Goal: Task Accomplishment & Management: Manage account settings

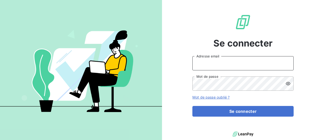
type input "[PERSON_NAME][EMAIL_ADDRESS][DOMAIN_NAME]"
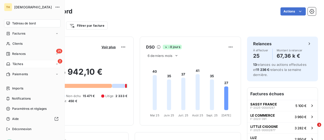
click at [18, 63] on span "Tâches" at bounding box center [17, 64] width 11 height 5
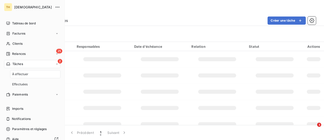
click at [20, 72] on span "À effectuer" at bounding box center [20, 74] width 16 height 5
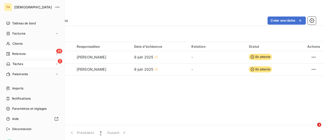
click at [13, 55] on span "Relances" at bounding box center [18, 53] width 13 height 5
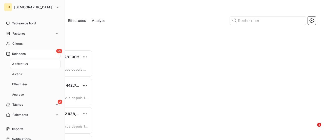
scroll to position [86, 64]
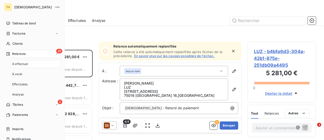
click at [24, 64] on span "À effectuer" at bounding box center [20, 64] width 16 height 5
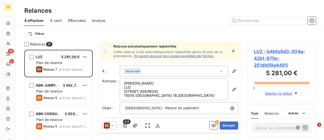
click at [191, 56] on link "En savoir plus sur les causes possibles de l’échec." at bounding box center [174, 56] width 81 height 4
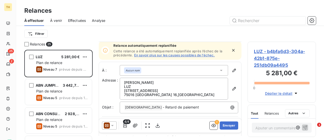
scroll to position [1, 0]
click at [157, 70] on div "Aucun nom" at bounding box center [174, 70] width 108 height 11
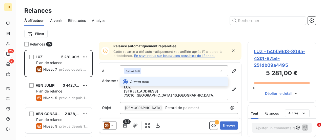
click at [157, 78] on li "Aucun nom" at bounding box center [174, 81] width 108 height 9
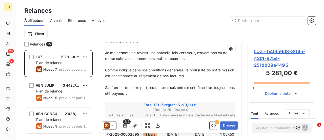
scroll to position [102, 0]
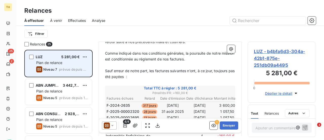
click at [56, 65] on div "Plan de relance" at bounding box center [62, 62] width 52 height 5
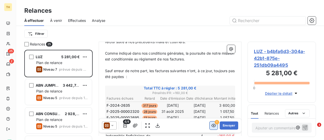
click at [211, 126] on icon "button" at bounding box center [213, 125] width 5 height 3
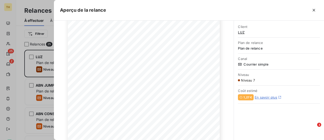
scroll to position [124, 0]
click at [315, 11] on icon "button" at bounding box center [313, 10] width 5 height 5
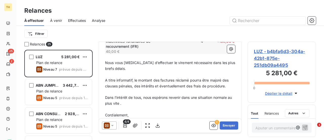
scroll to position [203, 0]
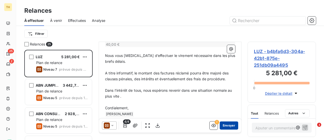
click at [223, 127] on button "Envoyer" at bounding box center [229, 125] width 18 height 8
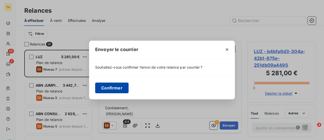
click at [109, 88] on button "Confirmer" at bounding box center [111, 87] width 33 height 11
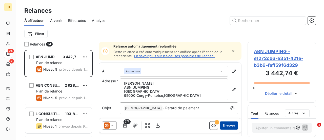
click at [229, 124] on button "Envoyer" at bounding box center [229, 125] width 18 height 8
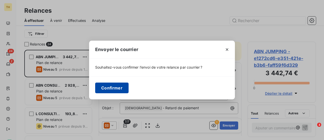
click at [119, 86] on button "Confirmer" at bounding box center [111, 87] width 33 height 11
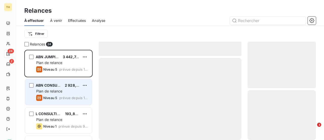
click at [66, 89] on div "Plan de relance" at bounding box center [62, 90] width 52 height 5
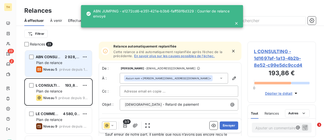
click at [65, 69] on span "prévue depuis 119 jours" at bounding box center [73, 69] width 29 height 4
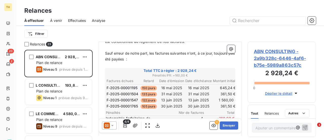
scroll to position [127, 0]
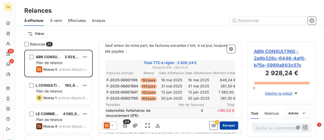
click at [227, 125] on button "Envoyer" at bounding box center [229, 125] width 18 height 8
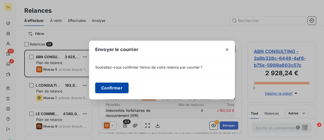
click at [110, 86] on button "Confirmer" at bounding box center [111, 87] width 33 height 11
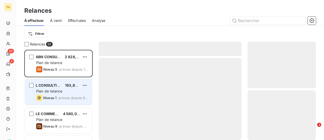
click at [52, 85] on span "L CONSULTING" at bounding box center [49, 85] width 27 height 4
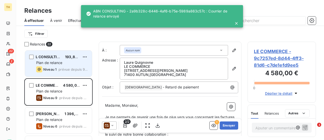
click at [54, 67] on span "Niveau 1" at bounding box center [49, 69] width 13 height 4
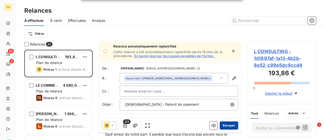
click at [225, 126] on button "Envoyer" at bounding box center [229, 125] width 18 height 8
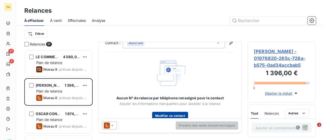
scroll to position [21, 0]
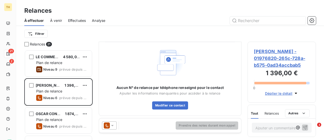
click at [112, 125] on icon at bounding box center [112, 125] width 3 height 1
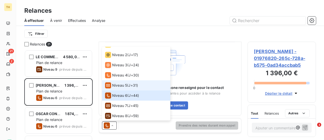
scroll to position [25, 0]
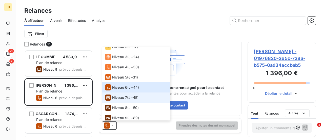
click at [121, 99] on span "Niveau 7" at bounding box center [119, 97] width 15 height 5
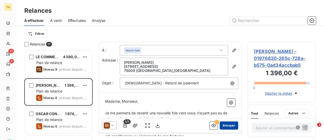
click at [229, 126] on button "Envoyer" at bounding box center [229, 125] width 18 height 8
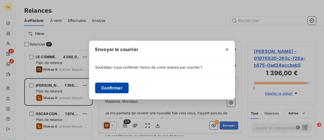
click at [112, 87] on button "Confirmer" at bounding box center [111, 87] width 33 height 11
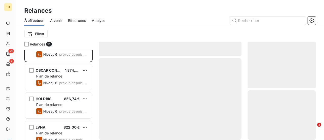
scroll to position [51, 0]
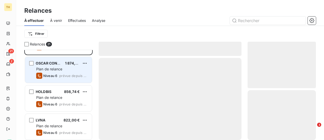
click at [57, 62] on span "OSCAR CONCEPT" at bounding box center [51, 63] width 31 height 4
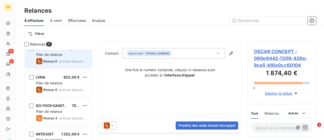
scroll to position [101, 0]
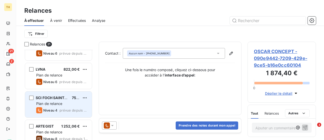
click at [71, 110] on span "prévue depuis 28 jours" at bounding box center [73, 110] width 28 height 4
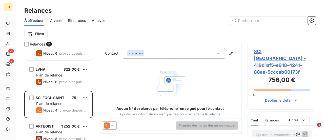
click at [114, 125] on icon at bounding box center [112, 125] width 5 height 5
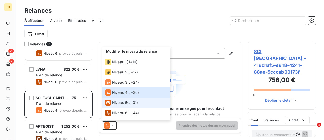
click at [119, 101] on span "Niveau 5" at bounding box center [119, 102] width 15 height 5
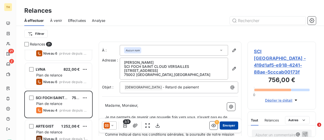
click at [229, 125] on button "Envoyer" at bounding box center [229, 125] width 18 height 8
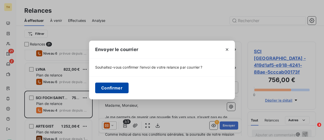
click at [111, 88] on button "Confirmer" at bounding box center [111, 87] width 33 height 11
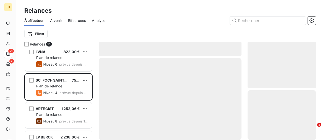
scroll to position [152, 0]
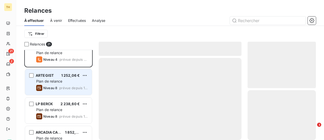
click at [69, 86] on span "prévue depuis 15 jours" at bounding box center [73, 88] width 29 height 4
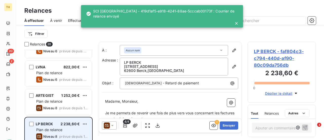
scroll to position [101, 0]
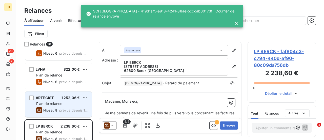
click at [64, 101] on div "Plan de relance" at bounding box center [62, 103] width 52 height 5
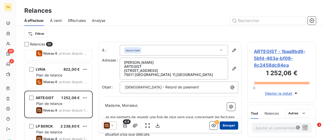
click at [229, 125] on button "Envoyer" at bounding box center [229, 125] width 18 height 8
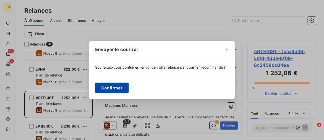
click at [118, 88] on button "Confirmer" at bounding box center [111, 87] width 33 height 11
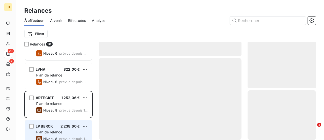
click at [55, 128] on div "LP BERCK 2 238,60 € Plan de relance Niveau 8 prévue depuis 15 jours" at bounding box center [58, 133] width 67 height 26
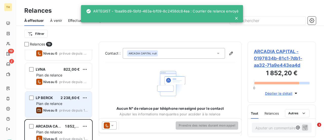
click at [60, 98] on div "LP BERCK 2 238,60 €" at bounding box center [62, 97] width 52 height 5
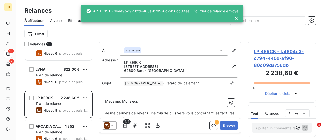
click at [110, 124] on icon at bounding box center [112, 125] width 5 height 5
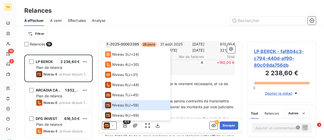
scroll to position [101, 0]
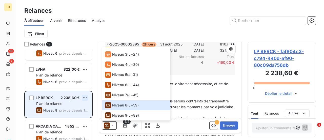
click at [86, 97] on html "TH 19 2 Relances À effectuer À venir Effectuées Analyse Filtrer Relances 19 L C…" at bounding box center [162, 70] width 324 height 140
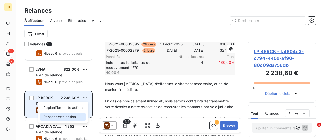
click at [70, 114] on div "Passer cette action" at bounding box center [62, 116] width 45 height 8
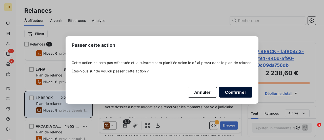
click at [235, 90] on button "Confirmer" at bounding box center [235, 92] width 33 height 11
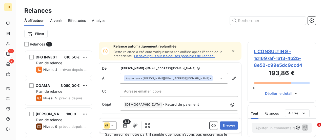
scroll to position [177, 0]
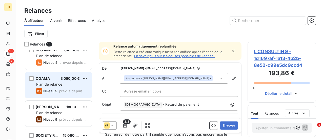
click at [67, 89] on span "prévue depuis 7 jours" at bounding box center [73, 91] width 29 height 4
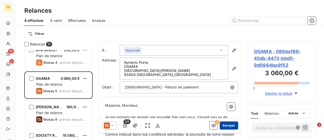
click at [228, 124] on button "Envoyer" at bounding box center [229, 125] width 18 height 8
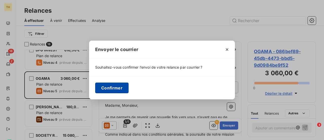
click at [109, 85] on button "Confirmer" at bounding box center [111, 87] width 33 height 11
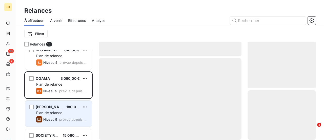
click at [52, 111] on span "Plan de relance" at bounding box center [49, 112] width 26 height 4
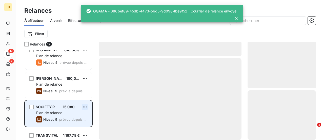
click at [85, 107] on html "TH 17 2 Relances À effectuer À venir Effectuées Analyse Filtrer Relances 17 ARC…" at bounding box center [162, 70] width 324 height 140
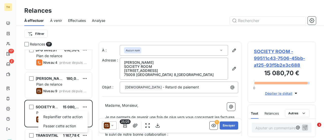
click at [105, 124] on html "TH 17 2 Relances À effectuer À venir Effectuées Analyse Filtrer Relances 17 ARC…" at bounding box center [162, 70] width 324 height 140
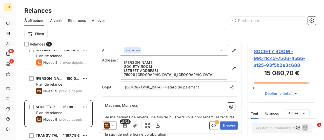
click at [272, 112] on span "Relances" at bounding box center [272, 113] width 14 height 4
click at [293, 113] on html "TH 17 2 Relances À effectuer À venir Effectuées Analyse Filtrer Relances 17 ARC…" at bounding box center [162, 70] width 324 height 140
click at [271, 116] on html "TH 17 2 Relances À effectuer À venir Effectuées Analyse Filtrer Relances 17 ARC…" at bounding box center [162, 70] width 324 height 140
click at [256, 114] on div "Tout" at bounding box center [254, 113] width 7 height 11
click at [224, 124] on button "Envoyer" at bounding box center [229, 125] width 18 height 8
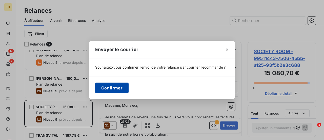
click at [111, 87] on button "Confirmer" at bounding box center [111, 87] width 33 height 11
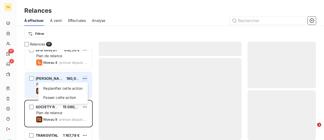
click at [84, 79] on html "TH 17 2 Relances À effectuer À venir Effectuées Analyse Filtrer Relances 17 ARC…" at bounding box center [162, 70] width 324 height 140
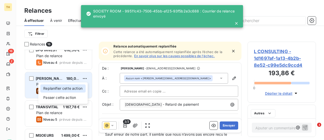
click at [70, 86] on div "Replanifier cette action" at bounding box center [62, 88] width 45 height 8
select select "9"
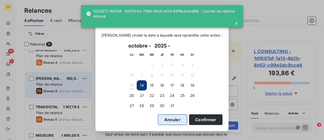
click at [164, 118] on button "Annuler" at bounding box center [172, 119] width 29 height 11
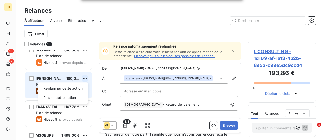
click at [85, 78] on html "TH 16 2 Relances À effectuer À venir Effectuées Analyse Filtrer Relances 16 ARC…" at bounding box center [162, 70] width 324 height 140
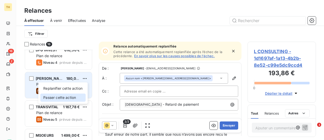
click at [66, 94] on div "Passer cette action" at bounding box center [62, 97] width 45 height 8
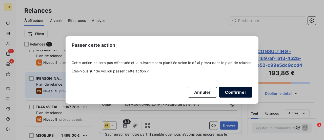
click at [247, 94] on button "Confirmer" at bounding box center [235, 92] width 33 height 11
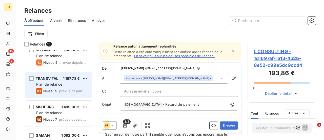
click at [58, 86] on div "Plan de relance" at bounding box center [62, 84] width 52 height 5
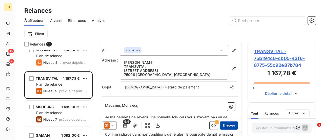
click at [229, 124] on button "Envoyer" at bounding box center [229, 125] width 18 height 8
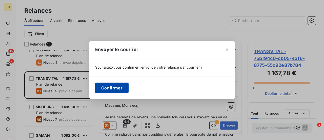
click at [120, 89] on button "Confirmer" at bounding box center [111, 87] width 33 height 11
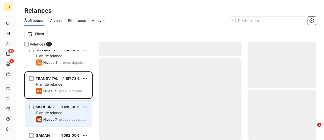
click at [58, 109] on div "MSOEURS 1 499,00 € Plan de relance Niveau 7 prévue depuis 7 jours" at bounding box center [58, 113] width 67 height 26
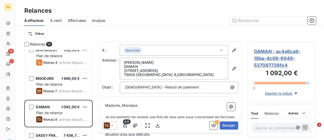
click at [108, 125] on icon at bounding box center [107, 125] width 6 height 6
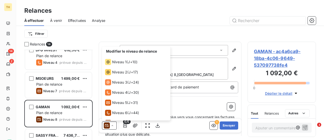
scroll to position [18, 0]
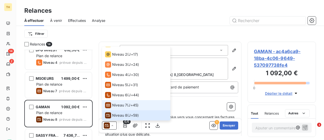
click at [118, 109] on li "Niveau 7 ( J+45 )" at bounding box center [136, 105] width 68 height 10
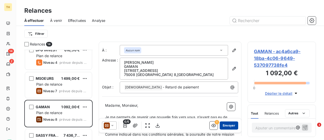
click at [225, 124] on button "Envoyer" at bounding box center [229, 125] width 18 height 8
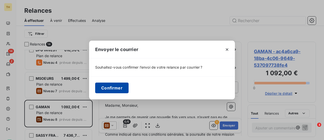
click at [104, 87] on button "Confirmer" at bounding box center [111, 87] width 33 height 11
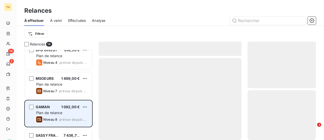
scroll to position [203, 0]
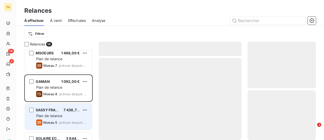
click at [54, 113] on span "Plan de relance" at bounding box center [49, 115] width 26 height 4
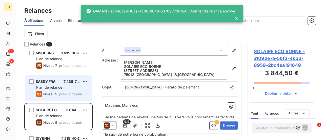
click at [65, 87] on div "Plan de relance" at bounding box center [62, 87] width 52 height 5
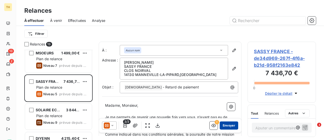
click at [229, 124] on button "Envoyer" at bounding box center [229, 125] width 18 height 8
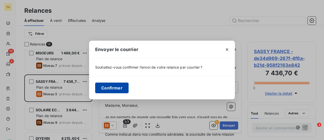
click at [121, 87] on button "Confirmer" at bounding box center [111, 87] width 33 height 11
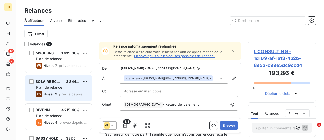
click at [54, 82] on span "SOLAIRE ECO BORNE" at bounding box center [54, 81] width 37 height 4
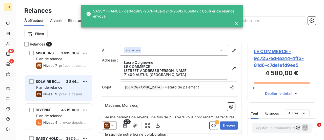
click at [37, 92] on icon "grid" at bounding box center [39, 94] width 6 height 6
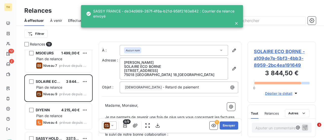
click at [107, 124] on icon at bounding box center [107, 125] width 4 height 3
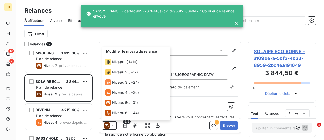
scroll to position [28, 0]
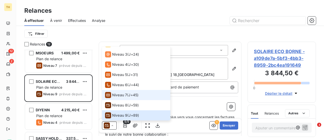
click at [117, 95] on span "Niveau 7" at bounding box center [119, 94] width 15 height 5
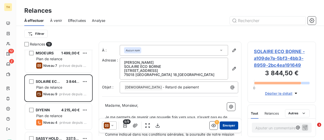
click at [225, 125] on button "Envoyer" at bounding box center [229, 125] width 18 height 8
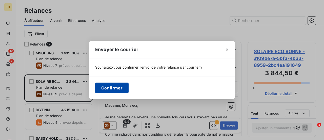
click at [113, 91] on button "Confirmer" at bounding box center [111, 87] width 33 height 11
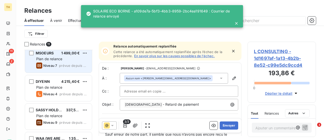
click at [67, 58] on div "Plan de relance" at bounding box center [62, 58] width 52 height 5
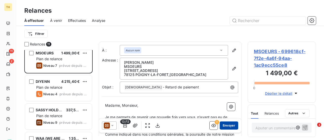
click at [229, 124] on button "Envoyer" at bounding box center [229, 125] width 18 height 8
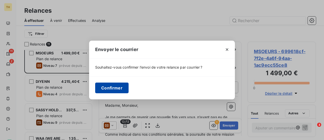
click at [113, 83] on button "Confirmer" at bounding box center [111, 87] width 33 height 11
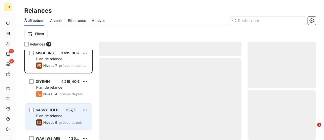
click at [57, 113] on div "Plan de relance" at bounding box center [62, 115] width 52 height 5
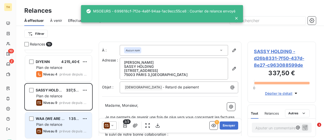
scroll to position [194, 0]
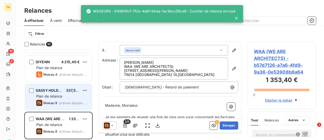
click at [55, 100] on div "Niveau 9" at bounding box center [46, 103] width 21 height 6
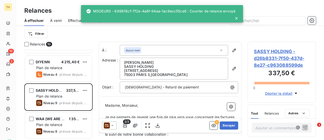
click at [112, 126] on icon at bounding box center [112, 125] width 5 height 5
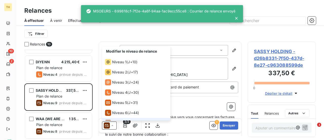
scroll to position [28, 0]
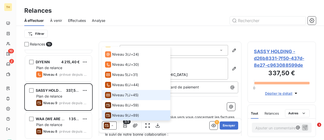
click at [122, 93] on span "Niveau 7" at bounding box center [119, 94] width 15 height 5
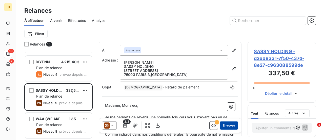
click at [226, 124] on button "Envoyer" at bounding box center [229, 125] width 18 height 8
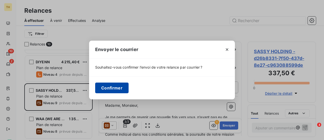
click at [111, 90] on button "Confirmer" at bounding box center [111, 87] width 33 height 11
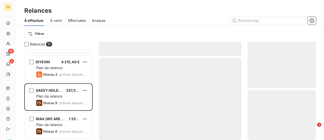
scroll to position [165, 0]
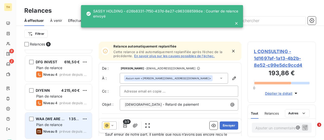
click at [67, 121] on div "WAA (WE ARE ARCHITECTS) 1 353,40 € Plan de relance Niveau 8 prévue depuis 2 jou…" at bounding box center [58, 125] width 67 height 26
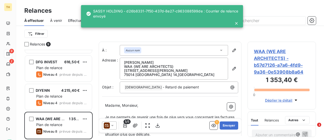
click at [111, 124] on icon at bounding box center [112, 125] width 5 height 5
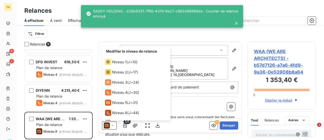
scroll to position [18, 0]
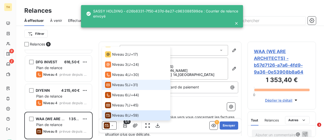
click at [121, 86] on span "Niveau 5" at bounding box center [119, 84] width 15 height 5
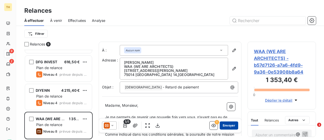
click at [224, 128] on button "Envoyer" at bounding box center [229, 125] width 18 height 8
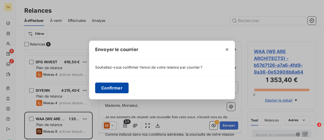
click at [108, 88] on button "Confirmer" at bounding box center [111, 87] width 33 height 11
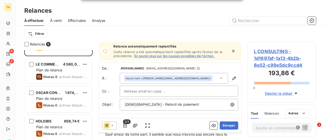
scroll to position [10, 0]
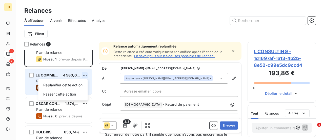
click at [84, 74] on html "TH 8 2 Relances À effectuer À venir Effectuées Analyse Filtrer Relances 8 L CON…" at bounding box center [162, 70] width 324 height 140
click at [67, 92] on div "Passer cette action" at bounding box center [62, 94] width 45 height 8
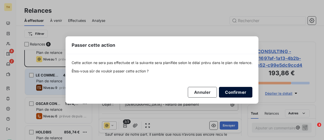
click at [241, 90] on button "Confirmer" at bounding box center [235, 92] width 33 height 11
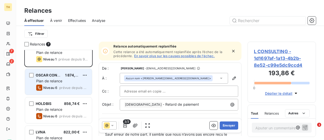
scroll to position [0, 0]
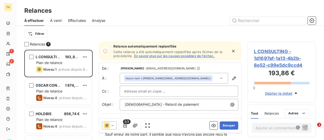
click at [219, 77] on icon at bounding box center [221, 77] width 5 height 5
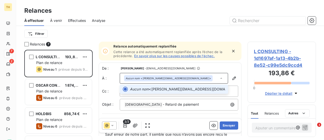
click at [219, 77] on icon at bounding box center [221, 77] width 5 height 5
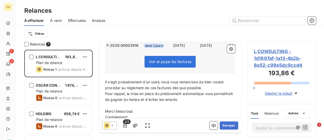
scroll to position [160, 0]
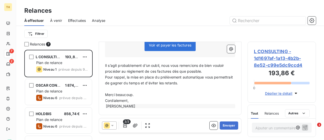
click at [275, 114] on span "Relances" at bounding box center [272, 113] width 14 height 4
click at [224, 126] on button "Envoyer" at bounding box center [229, 125] width 18 height 8
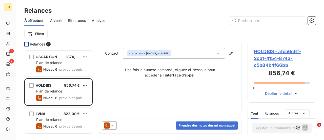
click at [27, 44] on div at bounding box center [26, 44] width 5 height 5
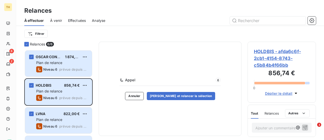
click at [29, 44] on div "Relances 6/ 6" at bounding box center [58, 44] width 68 height 5
click at [27, 43] on icon at bounding box center [26, 44] width 3 height 3
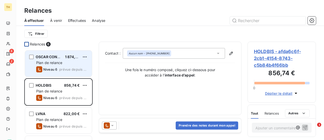
click at [60, 63] on span "Plan de relance" at bounding box center [49, 62] width 26 height 4
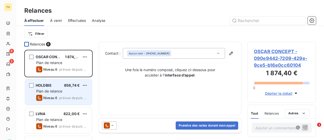
click at [53, 90] on span "Plan de relance" at bounding box center [49, 91] width 26 height 4
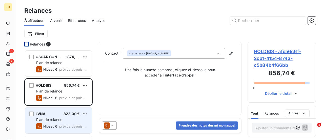
click at [50, 113] on div "LVNA 822,00 €" at bounding box center [62, 113] width 52 height 5
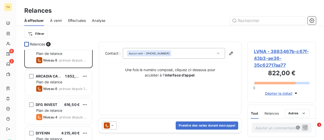
scroll to position [76, 0]
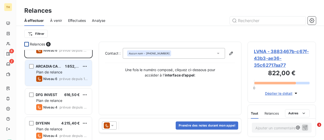
click at [58, 71] on span "Plan de relance" at bounding box center [49, 72] width 26 height 4
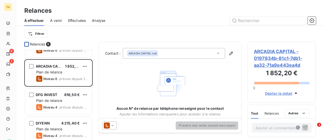
click at [107, 123] on icon at bounding box center [107, 125] width 6 height 6
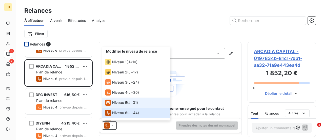
click at [116, 104] on span "Niveau 5" at bounding box center [119, 102] width 15 height 5
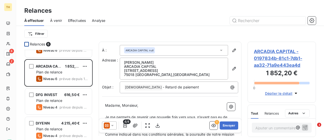
click at [113, 124] on icon at bounding box center [112, 125] width 5 height 5
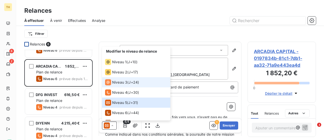
click at [121, 85] on div "Niveau 3" at bounding box center [116, 82] width 22 height 6
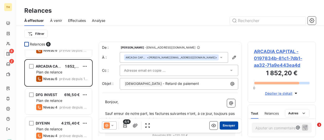
click at [227, 126] on button "Envoyer" at bounding box center [229, 125] width 18 height 8
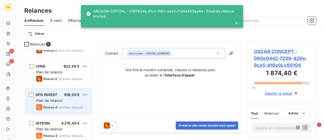
click at [53, 101] on span "Plan de relance" at bounding box center [49, 100] width 26 height 4
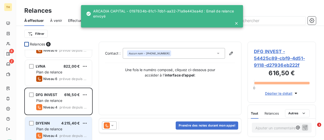
click at [51, 124] on div "DIYENN 4 215,40 €" at bounding box center [62, 123] width 52 height 5
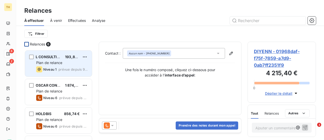
click at [63, 71] on span "prévue depuis 95 jours" at bounding box center [72, 69] width 29 height 4
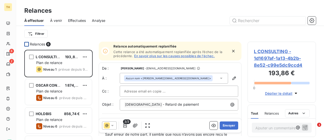
click at [114, 126] on icon at bounding box center [112, 125] width 5 height 5
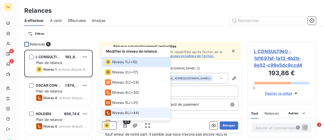
click at [117, 114] on span "Niveau 6" at bounding box center [119, 112] width 15 height 5
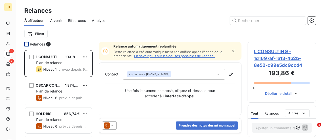
click at [140, 123] on div "Prendre des notes durant mon appel" at bounding box center [170, 125] width 142 height 14
click at [191, 127] on button "Prendre des notes durant mon appel" at bounding box center [207, 125] width 63 height 8
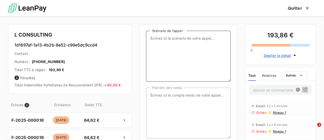
click at [164, 56] on textarea "Scénario de l’appel :" at bounding box center [188, 56] width 85 height 51
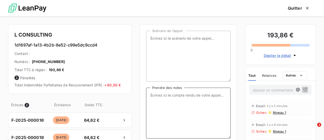
click at [162, 104] on textarea "Prendre des notes" at bounding box center [188, 112] width 85 height 51
type textarea "Pas de réponse"
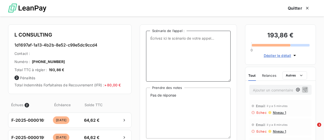
click at [155, 54] on textarea "Scénario de l’appel :" at bounding box center [188, 56] width 85 height 51
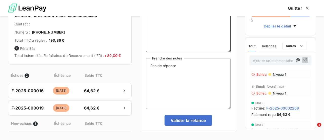
scroll to position [51, 0]
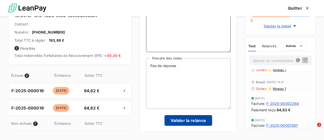
type textarea "Demander l'adresse mail exacte"
click at [194, 121] on button "Valider la relance" at bounding box center [189, 120] width 48 height 11
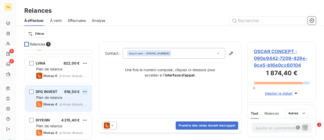
scroll to position [52, 0]
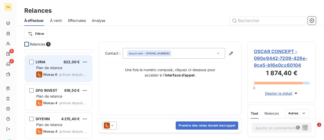
click at [50, 68] on span "Plan de relance" at bounding box center [49, 67] width 26 height 4
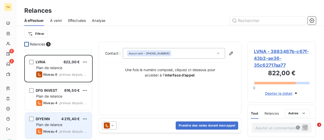
click at [47, 123] on span "Plan de relance" at bounding box center [49, 124] width 26 height 4
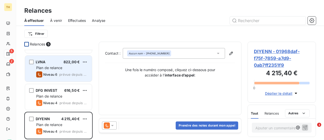
click at [54, 68] on span "Plan de relance" at bounding box center [49, 67] width 26 height 4
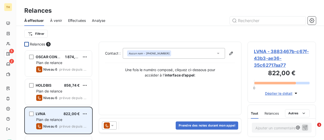
click at [55, 70] on span "Niveau 6" at bounding box center [50, 69] width 14 height 4
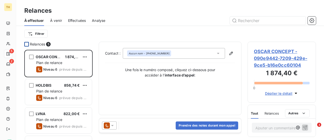
click at [277, 93] on span "Déplier le détail" at bounding box center [279, 92] width 28 height 5
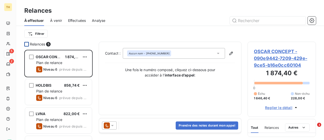
click at [278, 108] on span "Replier le détail" at bounding box center [278, 107] width 27 height 5
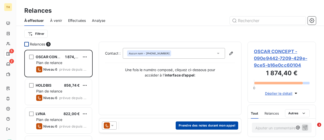
click at [202, 124] on button "Prendre des notes durant mon appel" at bounding box center [207, 125] width 63 height 8
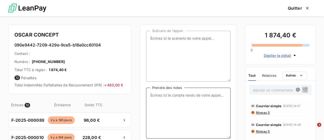
click at [168, 97] on textarea "Prendre des notes" at bounding box center [188, 112] width 85 height 51
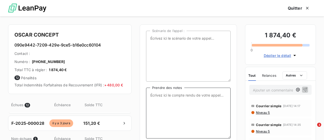
scroll to position [191, 0]
click at [153, 96] on textarea "Prendre des notes" at bounding box center [188, 112] width 85 height 51
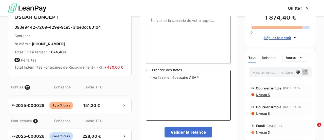
scroll to position [29, 0]
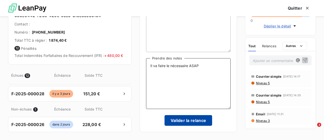
type textarea "Il va faire le nécessaire ASAP"
click at [185, 122] on button "Valider la relance" at bounding box center [189, 120] width 48 height 11
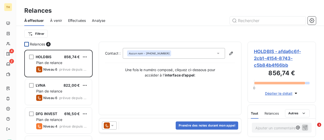
click at [99, 62] on div "Contact : Aucun nom - [PHONE_NUMBER] Une fois le numéro composé, cliquez ci-des…" at bounding box center [170, 78] width 143 height 73
click at [222, 124] on button "Prendre des notes durant mon appel" at bounding box center [207, 125] width 63 height 8
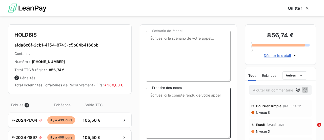
click at [165, 98] on textarea "Prendre des notes" at bounding box center [188, 112] width 85 height 51
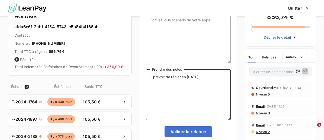
scroll to position [25, 0]
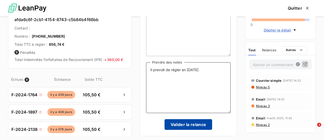
type textarea "Il prevoit de régler en [DATE]"
click at [186, 124] on button "Valider la relance" at bounding box center [189, 124] width 48 height 11
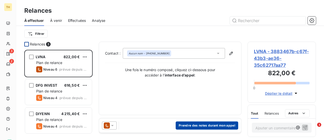
click at [202, 125] on button "Prendre des notes durant mon appel" at bounding box center [207, 125] width 63 height 8
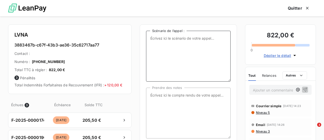
click at [169, 57] on textarea "Scénario de l’appel :" at bounding box center [188, 56] width 85 height 51
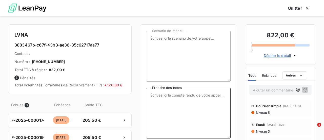
click at [166, 98] on textarea "Prendre des notes" at bounding box center [188, 112] width 85 height 51
type textarea "L"
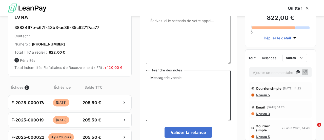
scroll to position [29, 0]
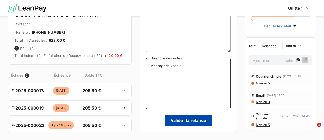
type textarea "Messagerie vocale"
click at [192, 121] on button "Valider la relance" at bounding box center [189, 120] width 48 height 11
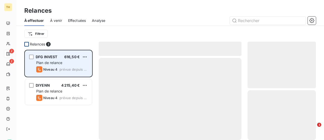
click at [57, 64] on span "Plan de relance" at bounding box center [49, 62] width 26 height 4
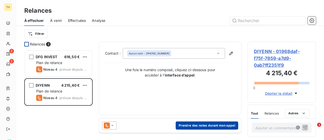
click at [207, 125] on button "Prendre des notes durant mon appel" at bounding box center [207, 125] width 63 height 8
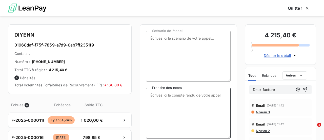
click at [202, 111] on textarea "Prendre des notes" at bounding box center [188, 112] width 85 height 51
click at [85, 123] on span "1 020,00 €" at bounding box center [91, 120] width 27 height 6
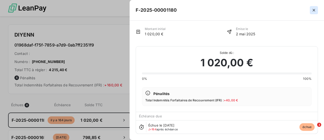
click at [313, 9] on icon "button" at bounding box center [313, 10] width 5 height 5
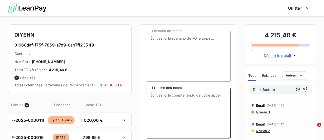
click at [186, 97] on textarea "Prendre des notes" at bounding box center [188, 112] width 85 height 51
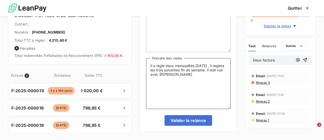
drag, startPoint x: 183, startPoint y: 75, endPoint x: 158, endPoint y: 75, distance: 24.3
click at [158, 75] on textarea "Il a régle deux mensualités [DATE] , il reglera les trois suivantes fin de sema…" at bounding box center [188, 83] width 85 height 51
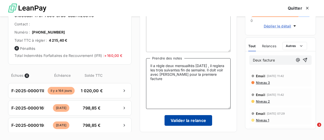
type textarea "Il a régle deux mensualités [DATE] , il reglera les trois suivantes fin de sema…"
click at [184, 117] on button "Valider la relance" at bounding box center [189, 120] width 48 height 11
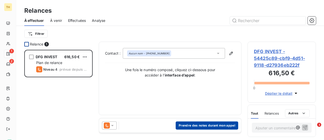
click at [203, 126] on button "Prendre des notes durant mon appel" at bounding box center [207, 125] width 63 height 8
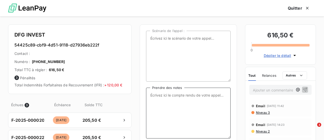
click at [179, 106] on textarea "Prendre des notes" at bounding box center [188, 112] width 85 height 51
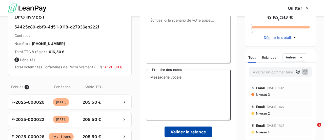
scroll to position [29, 0]
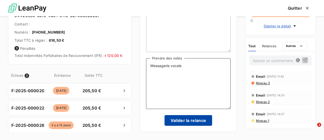
type textarea "Messagerie vocale"
click at [200, 118] on button "Valider la relance" at bounding box center [189, 120] width 48 height 11
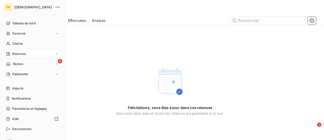
click at [9, 8] on div "TH" at bounding box center [8, 7] width 8 height 8
click at [19, 110] on span "Paramètres et réglages" at bounding box center [29, 108] width 34 height 5
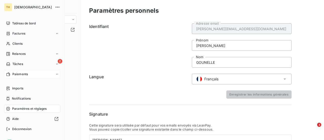
click at [11, 74] on div "Paiements" at bounding box center [17, 74] width 22 height 5
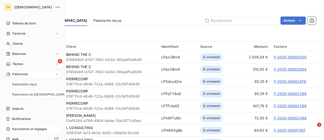
click at [19, 8] on span "[DEMOGRAPHIC_DATA]" at bounding box center [33, 7] width 38 height 4
click at [55, 5] on icon "button" at bounding box center [57, 7] width 5 height 5
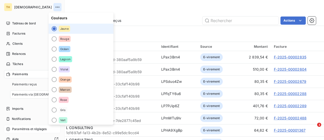
click at [55, 5] on icon "button" at bounding box center [57, 7] width 5 height 5
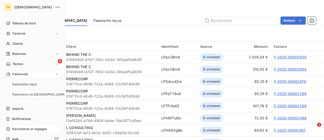
click at [27, 5] on span "[DEMOGRAPHIC_DATA]" at bounding box center [33, 7] width 38 height 4
click at [11, 6] on div "TH" at bounding box center [8, 7] width 8 height 8
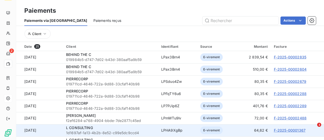
scroll to position [10, 0]
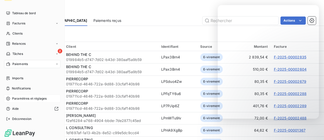
click at [27, 95] on div "Paramètres et réglages" at bounding box center [32, 98] width 56 height 8
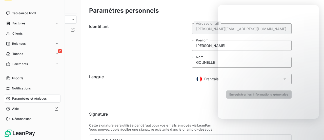
click at [27, 97] on span "Paramètres et réglages" at bounding box center [29, 98] width 34 height 5
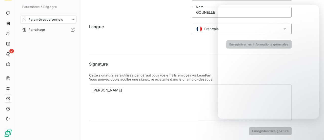
scroll to position [51, 0]
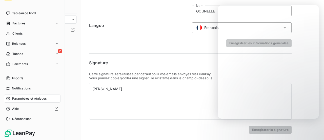
click at [13, 96] on span "Paramètres et réglages" at bounding box center [29, 98] width 34 height 5
click at [17, 98] on span "Paramètres et réglages" at bounding box center [29, 98] width 34 height 5
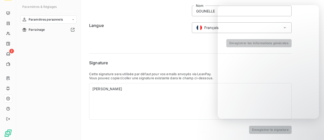
click at [161, 43] on div "Enregistrer les informations générales" at bounding box center [190, 43] width 203 height 8
